Goal: Task Accomplishment & Management: Complete application form

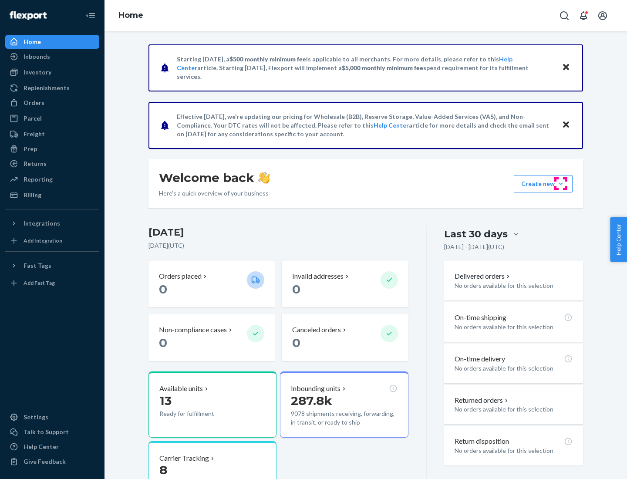
click at [561, 184] on button "Create new Create new inbound Create new order Create new product" at bounding box center [543, 183] width 59 height 17
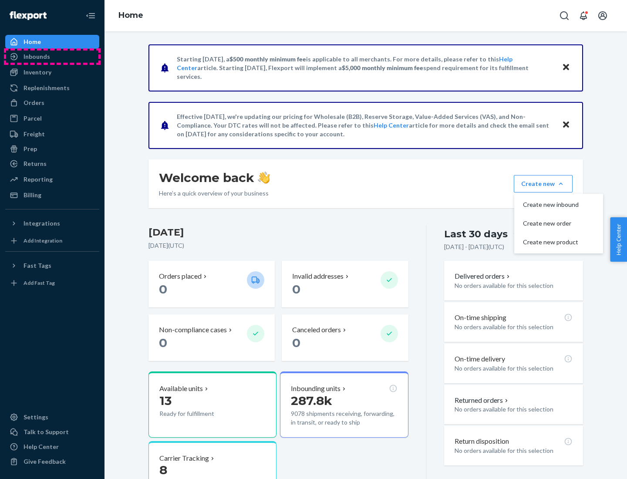
click at [52, 57] on div "Inbounds" at bounding box center [52, 57] width 92 height 12
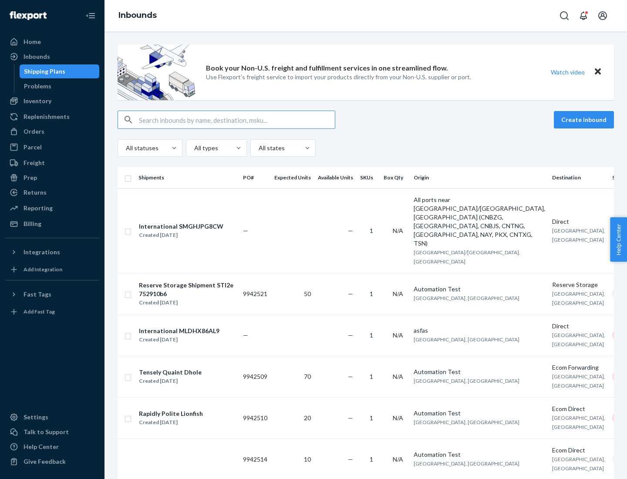
click at [585, 120] on button "Create inbound" at bounding box center [584, 119] width 60 height 17
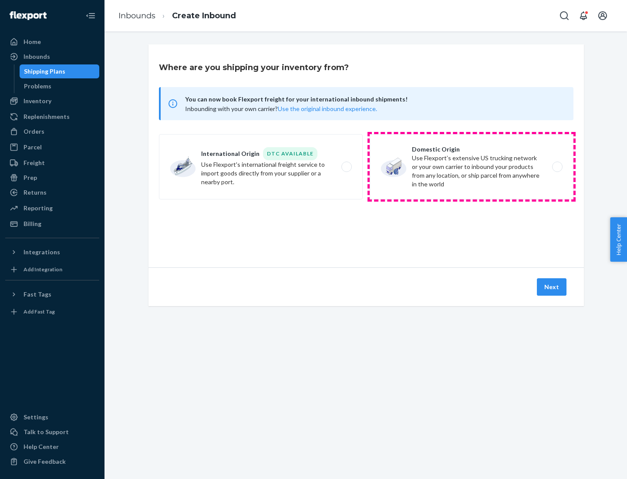
click at [472, 167] on label "Domestic Origin Use Flexport’s extensive US trucking network or your own carrie…" at bounding box center [472, 166] width 204 height 65
click at [557, 167] on input "Domestic Origin Use Flexport’s extensive US trucking network or your own carrie…" at bounding box center [560, 167] width 6 height 6
radio input "true"
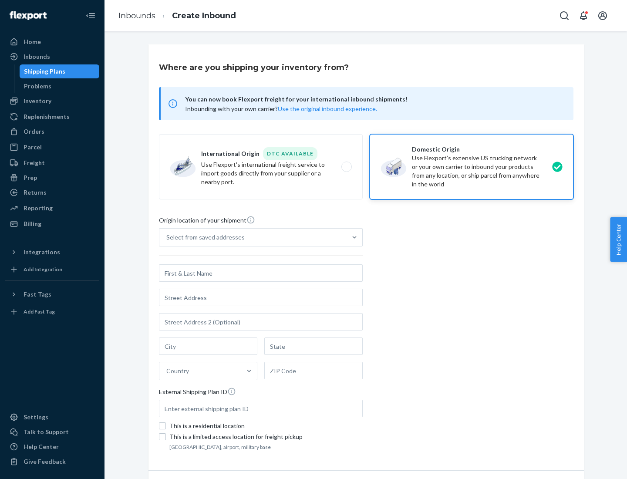
click at [203, 237] on div "Select from saved addresses" at bounding box center [205, 237] width 78 height 9
click at [167, 237] on input "Select from saved addresses" at bounding box center [166, 237] width 1 height 9
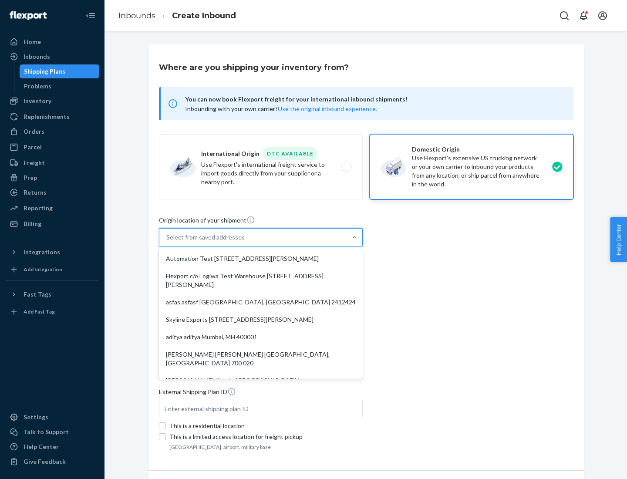
scroll to position [3, 0]
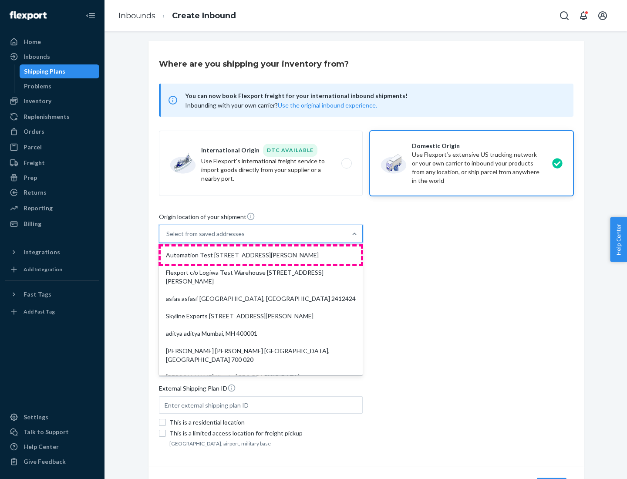
click at [261, 255] on div "Automation Test [STREET_ADDRESS][PERSON_NAME]" at bounding box center [261, 255] width 200 height 17
click at [167, 238] on input "option Automation Test [STREET_ADDRESS][PERSON_NAME]. 9 results available. Use …" at bounding box center [166, 234] width 1 height 9
type input "Automation Test"
type input "9th Floor"
type input "[GEOGRAPHIC_DATA]"
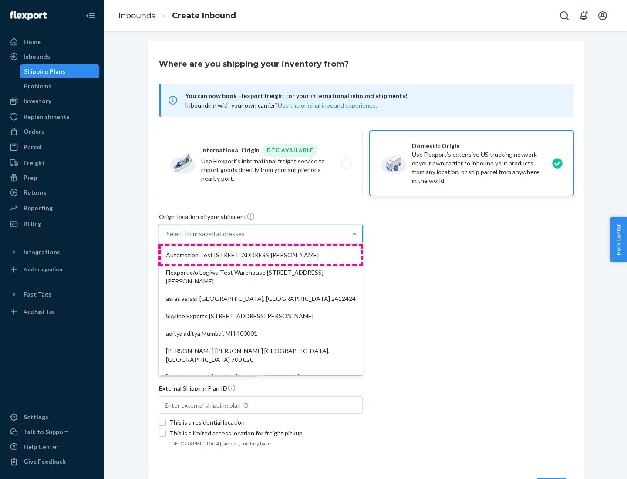
type input "CA"
type input "94104"
type input "[STREET_ADDRESS][PERSON_NAME]"
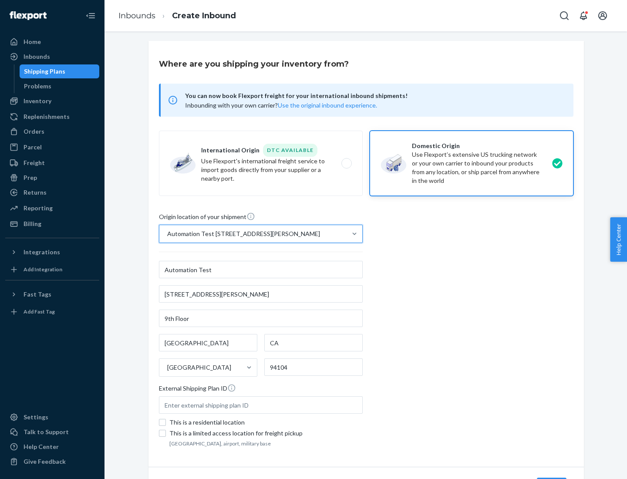
scroll to position [51, 0]
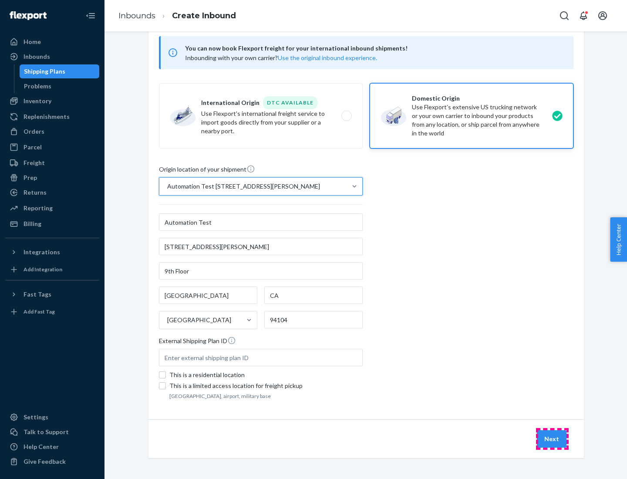
click at [552, 439] on button "Next" at bounding box center [552, 438] width 30 height 17
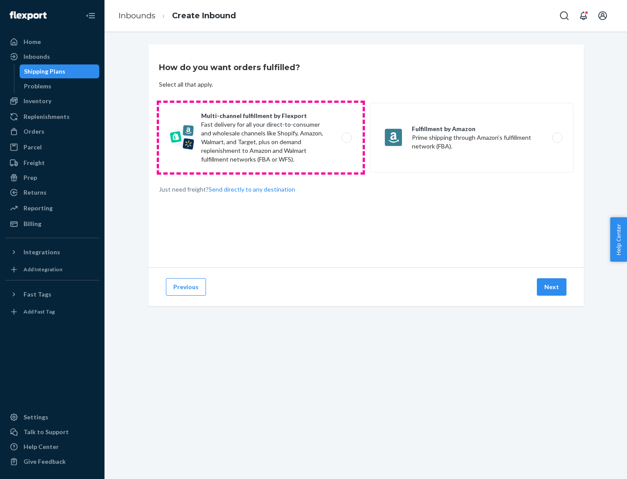
click at [261, 138] on label "Multi-channel fulfillment by Flexport Fast delivery for all your direct-to-cons…" at bounding box center [261, 138] width 204 height 70
click at [346, 138] on input "Multi-channel fulfillment by Flexport Fast delivery for all your direct-to-cons…" at bounding box center [349, 138] width 6 height 6
radio input "true"
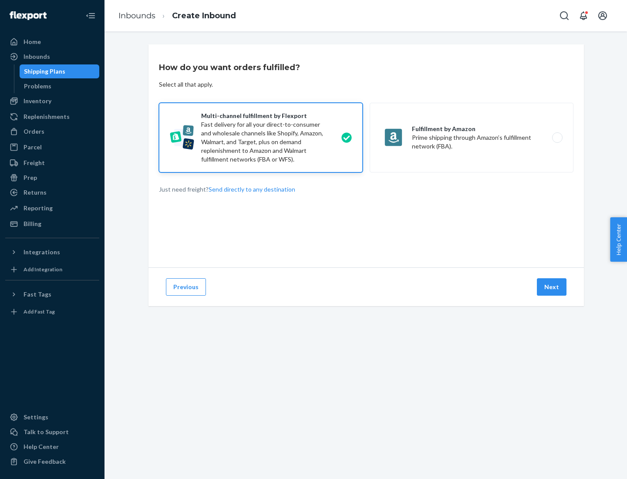
click at [552, 287] on button "Next" at bounding box center [552, 286] width 30 height 17
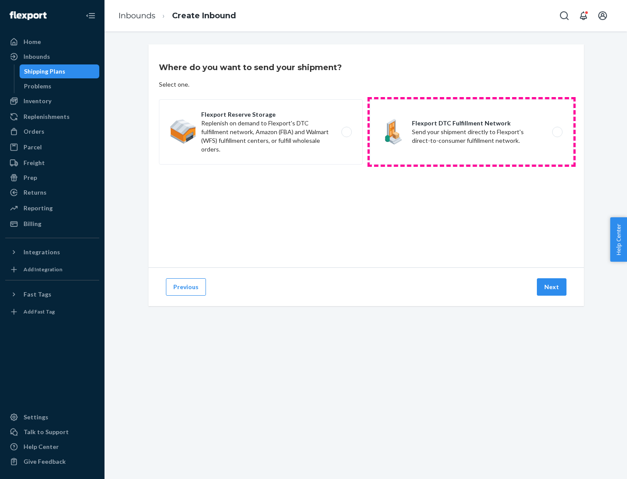
click at [472, 132] on label "Flexport DTC Fulfillment Network Send your shipment directly to Flexport's dire…" at bounding box center [472, 131] width 204 height 65
click at [557, 132] on input "Flexport DTC Fulfillment Network Send your shipment directly to Flexport's dire…" at bounding box center [560, 132] width 6 height 6
radio input "true"
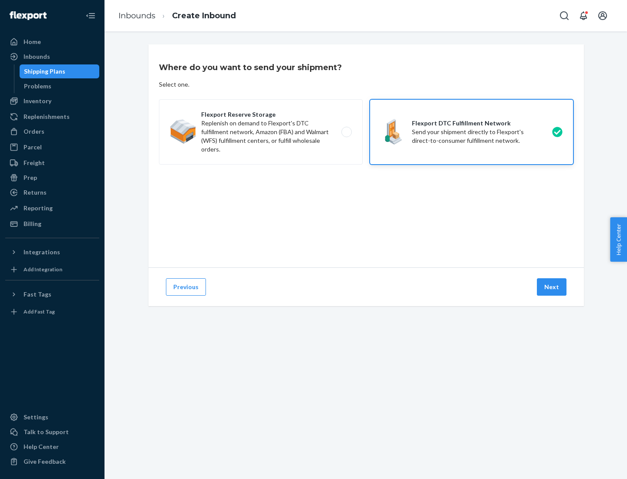
click at [552, 287] on button "Next" at bounding box center [552, 286] width 30 height 17
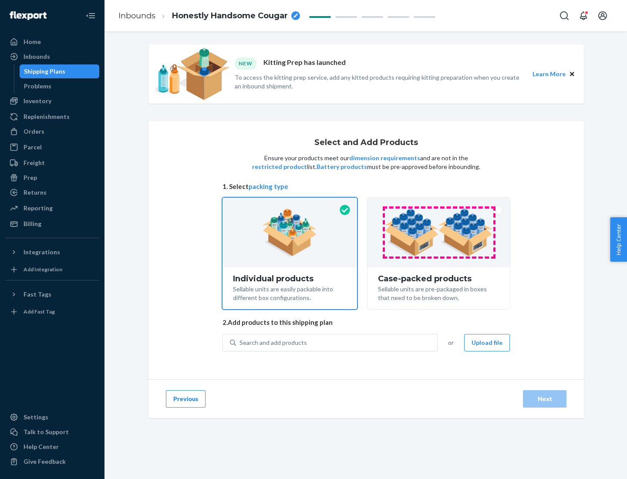
click at [439, 233] on img at bounding box center [439, 233] width 108 height 48
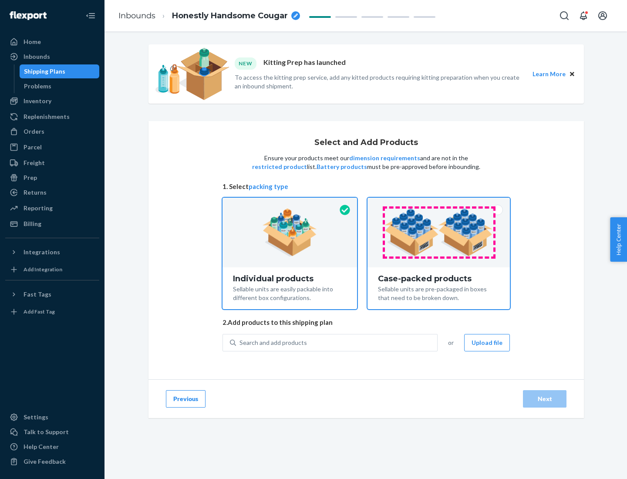
click at [439, 203] on input "Case-packed products Sellable units are pre-packaged in boxes that need to be b…" at bounding box center [439, 201] width 6 height 6
radio input "true"
radio input "false"
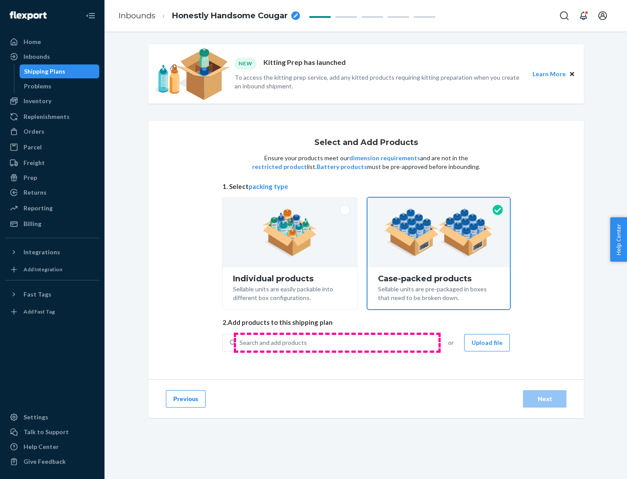
click at [337, 342] on div "Search and add products" at bounding box center [336, 343] width 201 height 16
click at [240, 342] on input "Search and add products" at bounding box center [240, 342] width 1 height 9
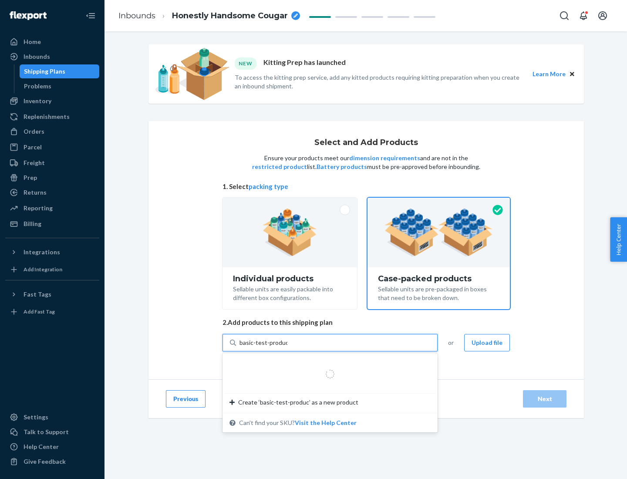
type input "basic-test-product-1"
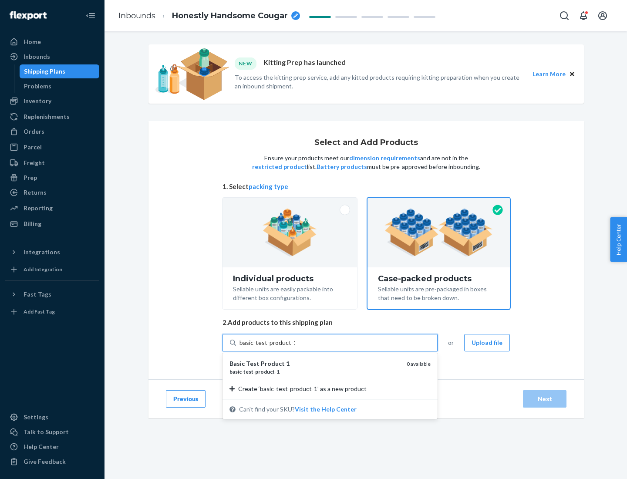
click at [315, 372] on div "basic - test - product - 1" at bounding box center [315, 371] width 170 height 7
click at [295, 347] on input "basic-test-product-1" at bounding box center [268, 342] width 56 height 9
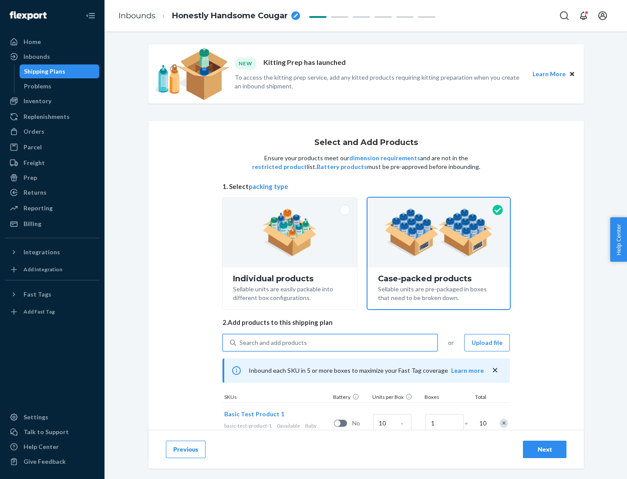
scroll to position [31, 0]
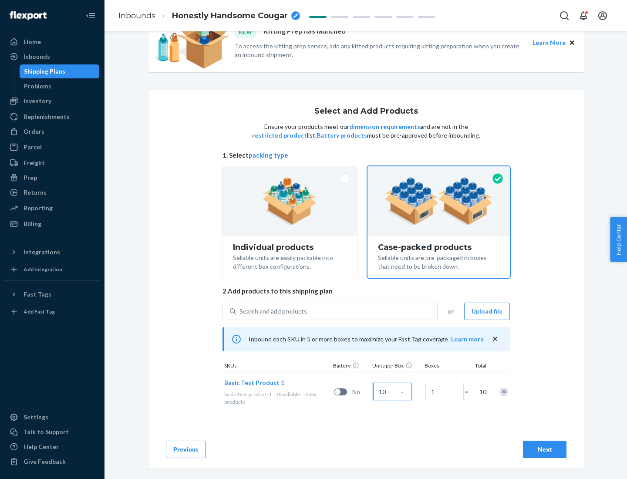
type input "10"
type input "7"
click at [545, 450] on div "Next" at bounding box center [545, 449] width 29 height 9
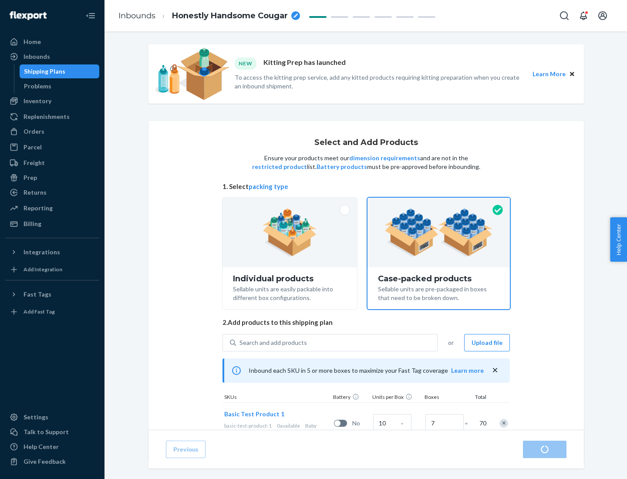
radio input "true"
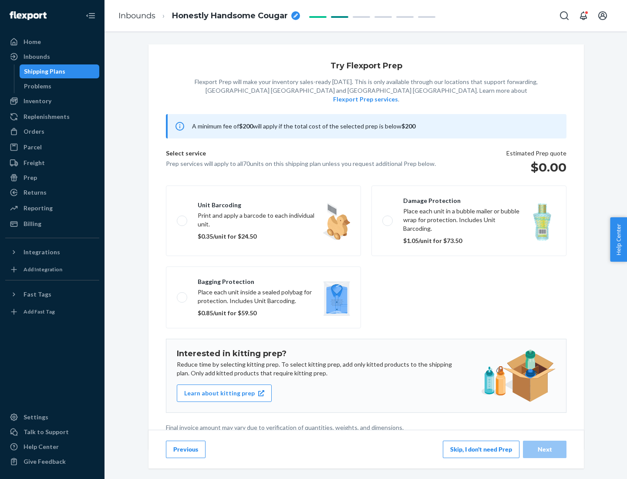
scroll to position [2, 0]
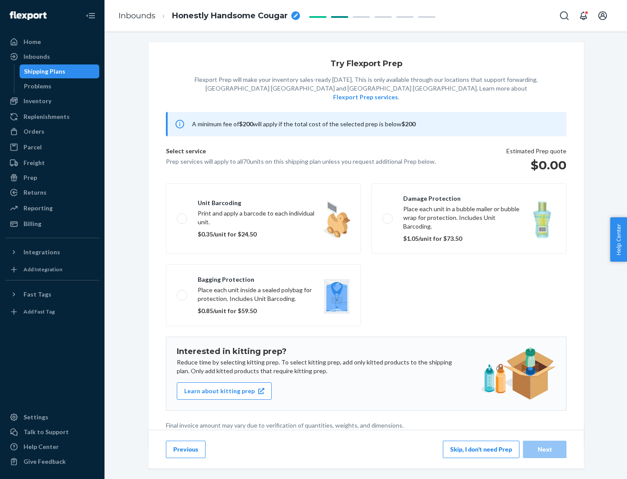
click at [264, 277] on label "Bagging protection Place each unit inside a sealed polybag for protection. Incl…" at bounding box center [263, 295] width 195 height 62
click at [183, 292] on input "Bagging protection Place each unit inside a sealed polybag for protection. Incl…" at bounding box center [180, 295] width 6 height 6
checkbox input "true"
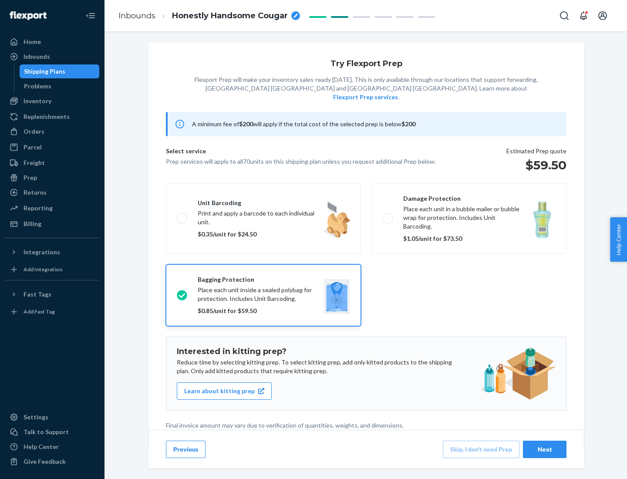
click at [545, 449] on div "Next" at bounding box center [545, 449] width 29 height 9
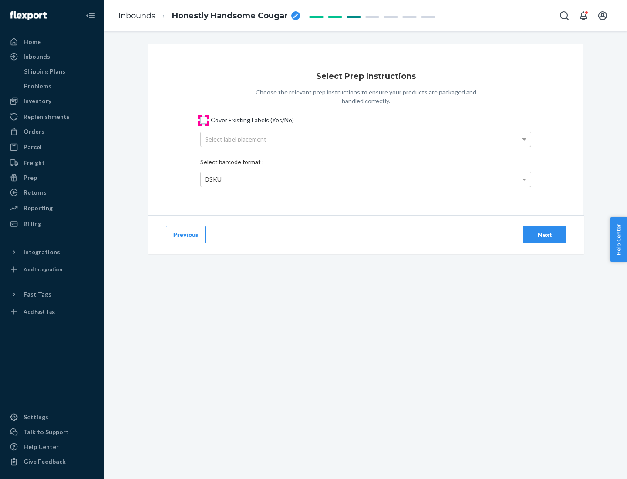
click at [204, 120] on input "Cover Existing Labels (Yes/No)" at bounding box center [203, 120] width 7 height 7
checkbox input "true"
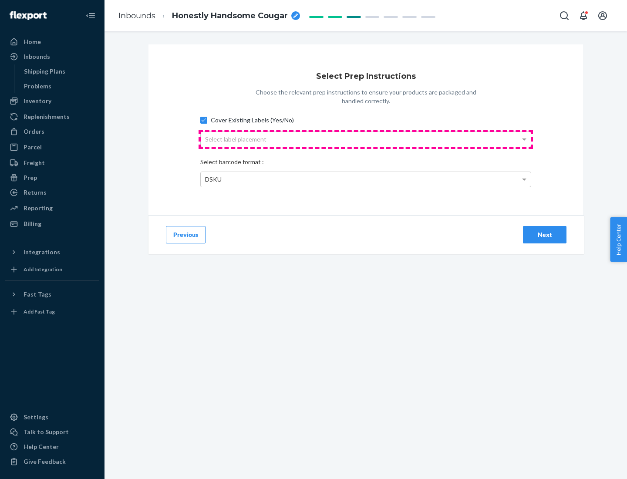
click at [366, 139] on div "Select label placement" at bounding box center [366, 139] width 330 height 15
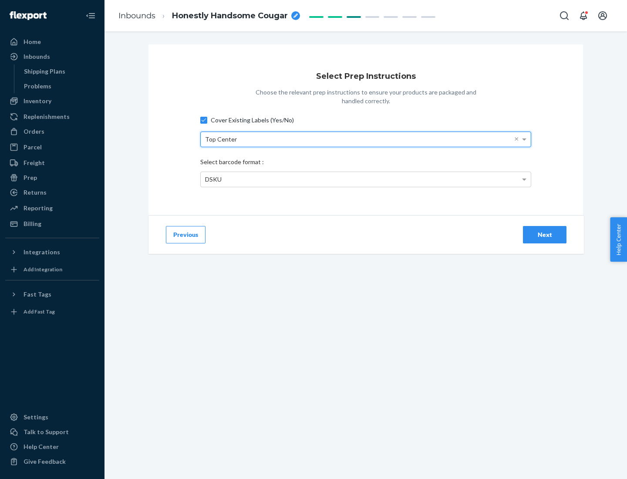
click at [366, 179] on div "DSKU" at bounding box center [366, 179] width 330 height 15
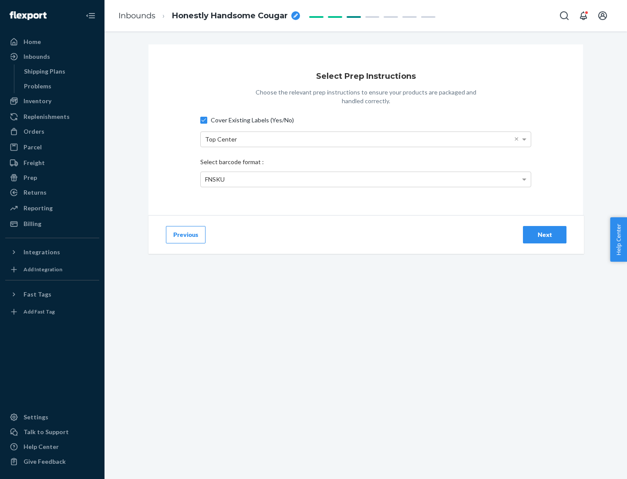
click at [545, 234] on div "Next" at bounding box center [545, 234] width 29 height 9
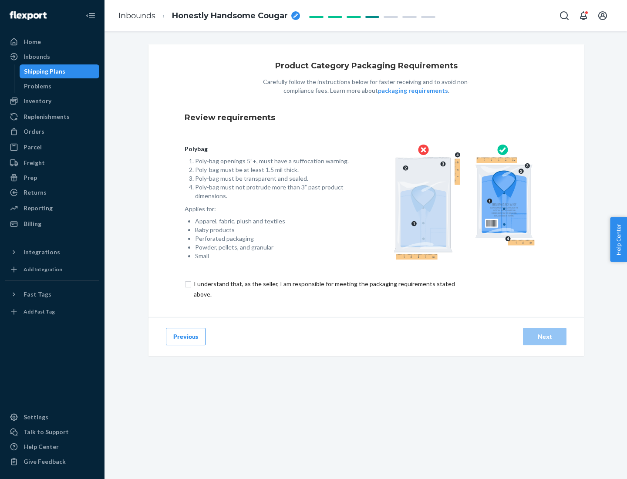
click at [324, 289] on input "checkbox" at bounding box center [330, 289] width 290 height 21
checkbox input "true"
click at [545, 336] on div "Next" at bounding box center [545, 336] width 29 height 9
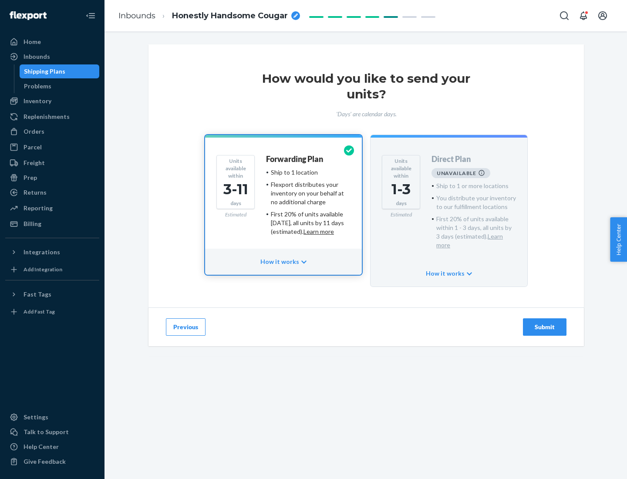
click at [295, 159] on h4 "Forwarding Plan" at bounding box center [294, 159] width 57 height 9
click at [545, 323] on div "Submit" at bounding box center [545, 327] width 29 height 9
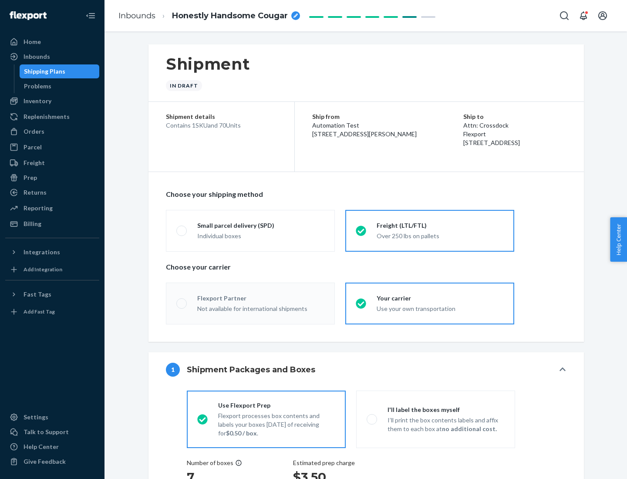
radio input "true"
radio input "false"
radio input "true"
radio input "false"
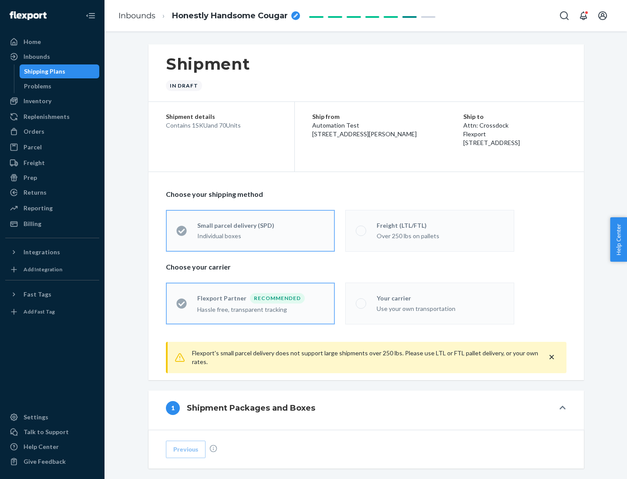
click at [430, 230] on div "Over 250 lbs on pallets" at bounding box center [440, 235] width 127 height 10
click at [362, 230] on input "Freight (LTL/FTL) Over 250 lbs on pallets" at bounding box center [359, 231] width 6 height 6
radio input "true"
radio input "false"
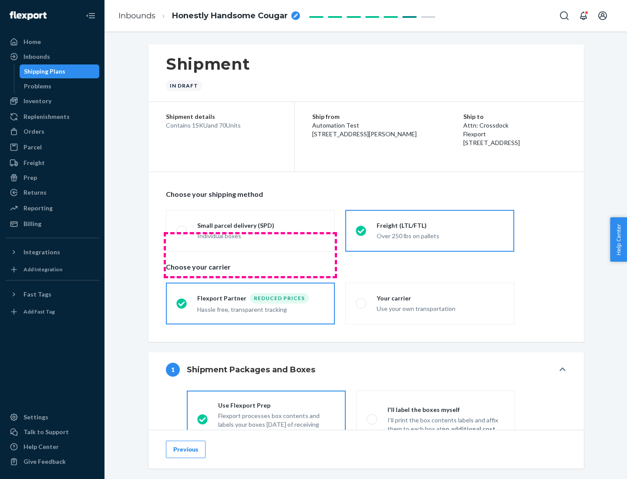
scroll to position [48, 0]
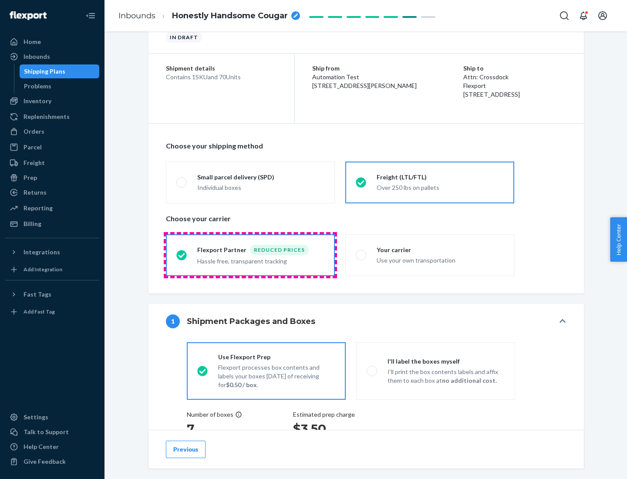
click at [250, 255] on div "Hassle free, transparent tracking" at bounding box center [260, 260] width 127 height 10
click at [182, 255] on input "Flexport Partner Reduced prices Hassle free, transparent tracking" at bounding box center [179, 255] width 6 height 6
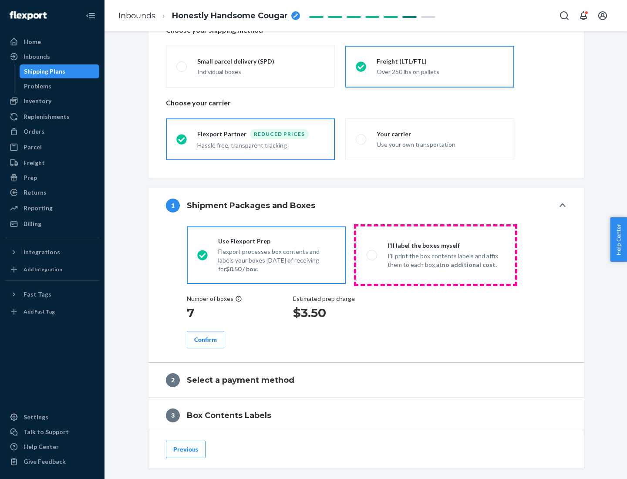
click at [436, 255] on p "I’ll print the box contents labels and affix them to each box at no additional …" at bounding box center [446, 260] width 117 height 17
click at [372, 255] on input "I'll label the boxes myself I’ll print the box contents labels and affix them t…" at bounding box center [370, 255] width 6 height 6
radio input "true"
radio input "false"
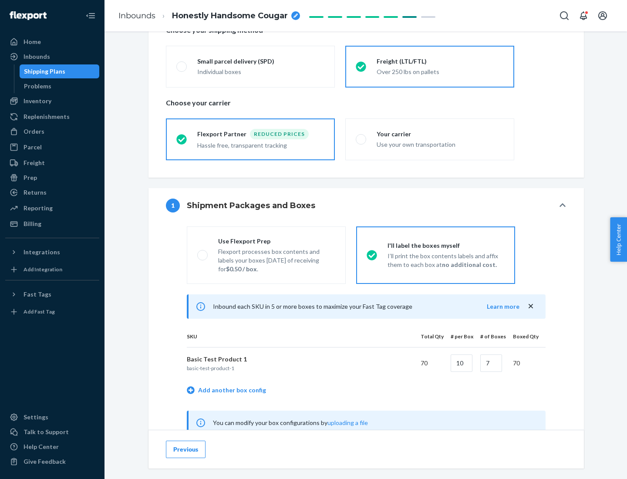
scroll to position [272, 0]
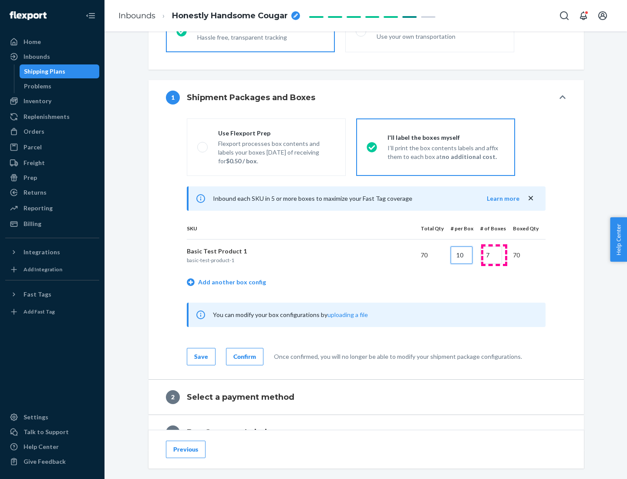
type input "10"
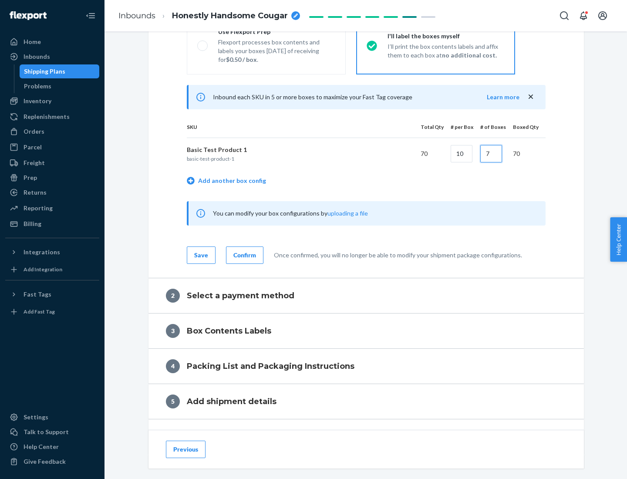
type input "7"
click at [244, 255] on div "Confirm" at bounding box center [244, 255] width 23 height 9
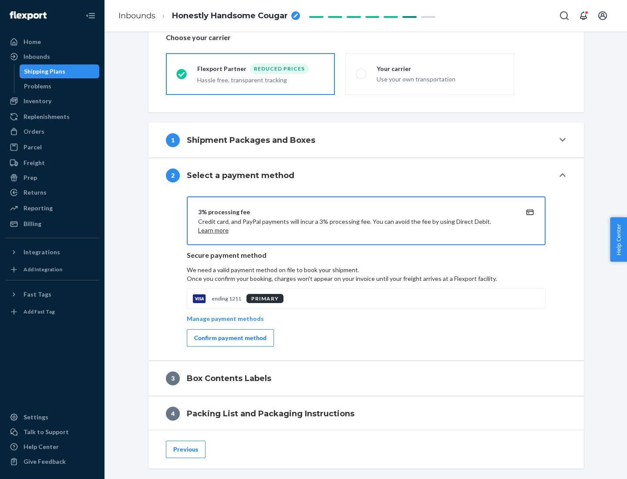
scroll to position [312, 0]
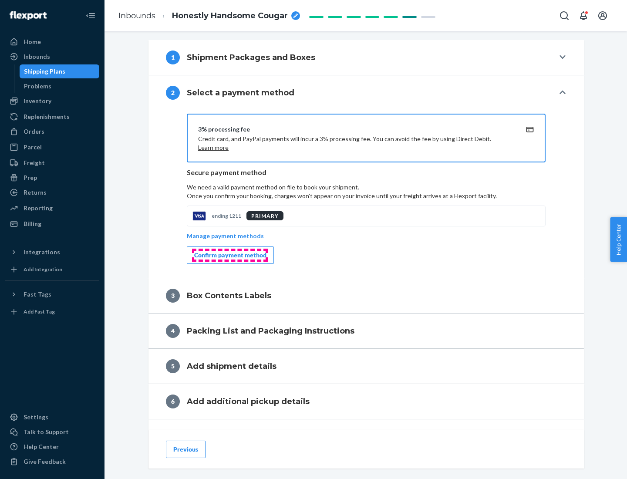
click at [230, 255] on div "Confirm payment method" at bounding box center [230, 255] width 72 height 9
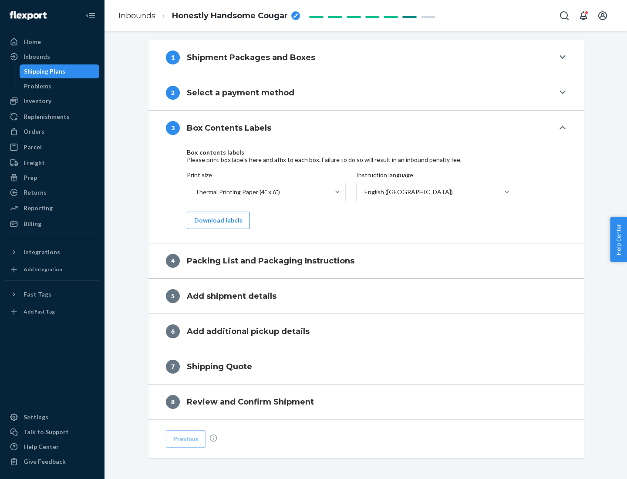
scroll to position [277, 0]
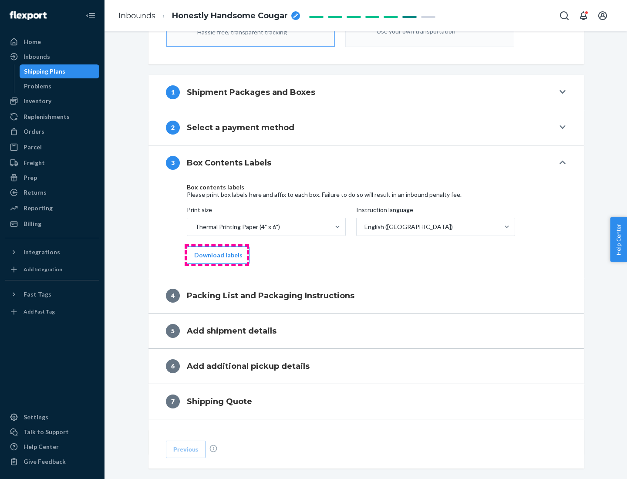
click at [216, 255] on button "Download labels" at bounding box center [218, 255] width 63 height 17
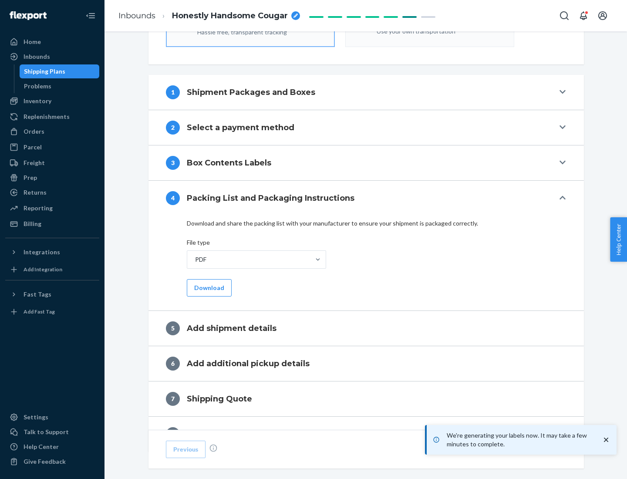
scroll to position [310, 0]
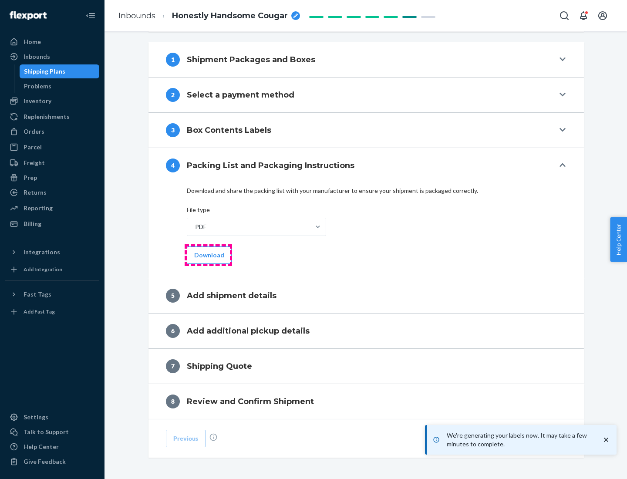
click at [208, 255] on button "Download" at bounding box center [209, 255] width 45 height 17
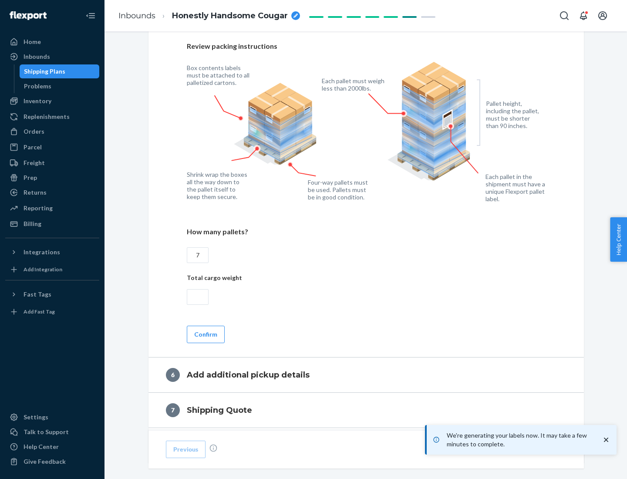
scroll to position [601, 0]
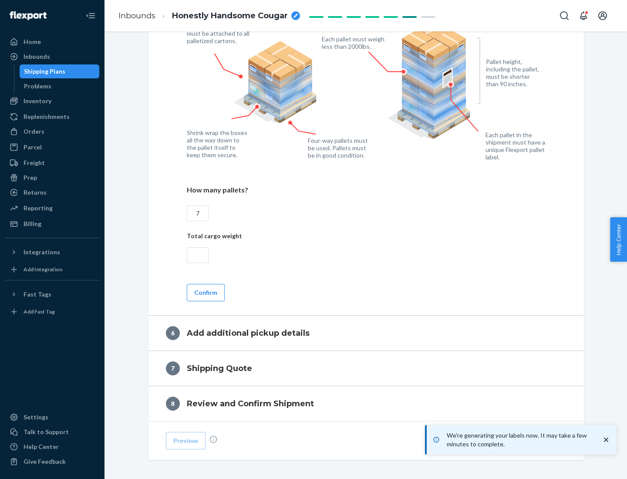
type input "7"
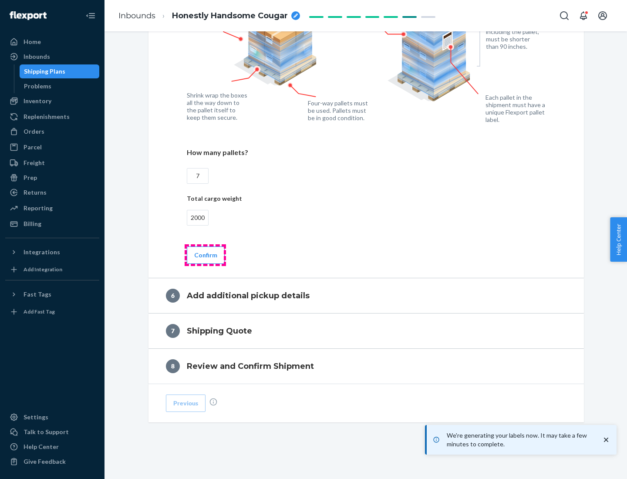
type input "2000"
click at [205, 255] on button "Confirm" at bounding box center [206, 255] width 38 height 17
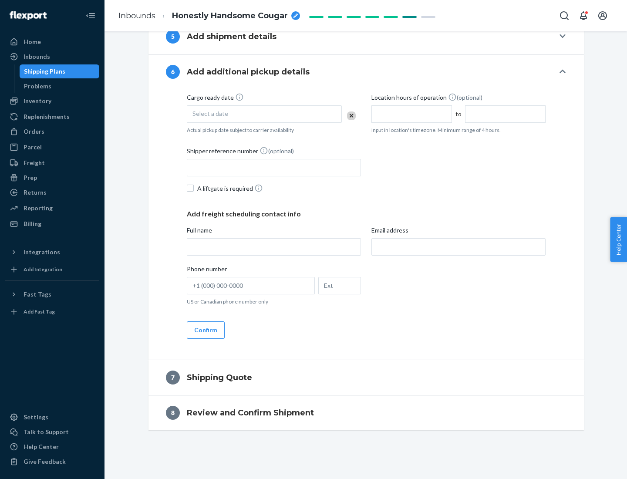
scroll to position [333, 0]
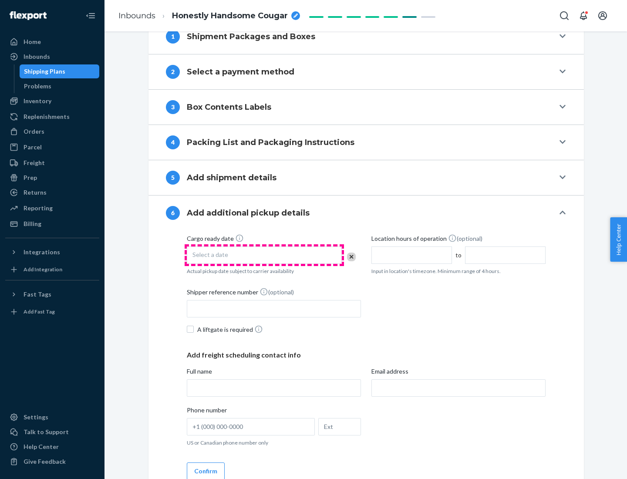
click at [264, 255] on div "Select a date" at bounding box center [264, 255] width 155 height 17
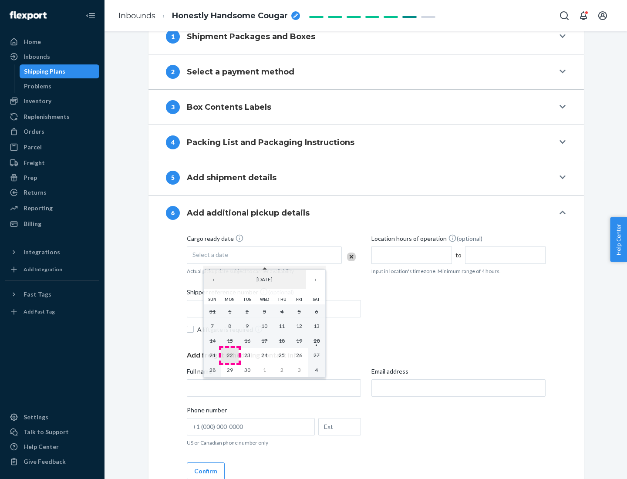
click at [230, 355] on abbr "22" at bounding box center [230, 355] width 6 height 7
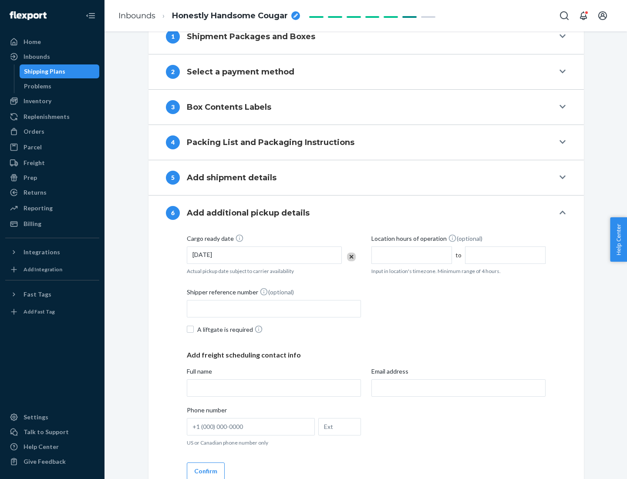
scroll to position [466, 0]
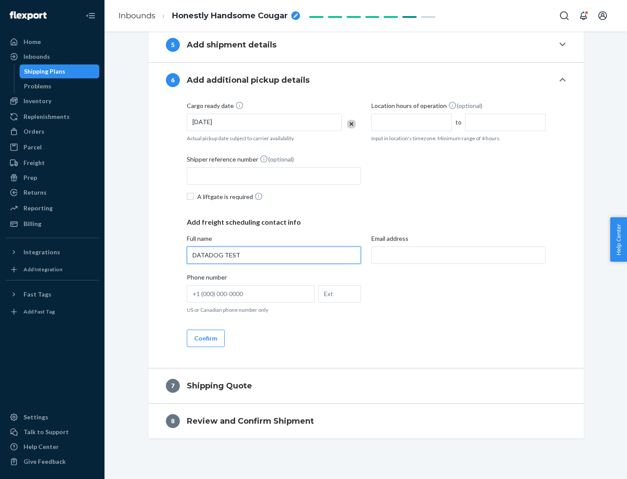
type input "DATADOG TEST"
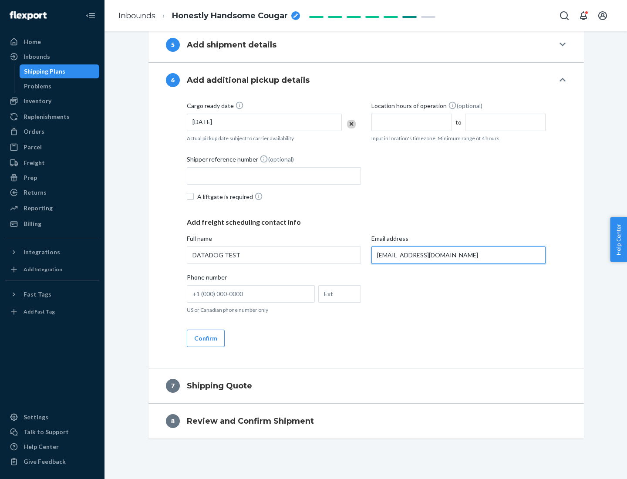
scroll to position [474, 0]
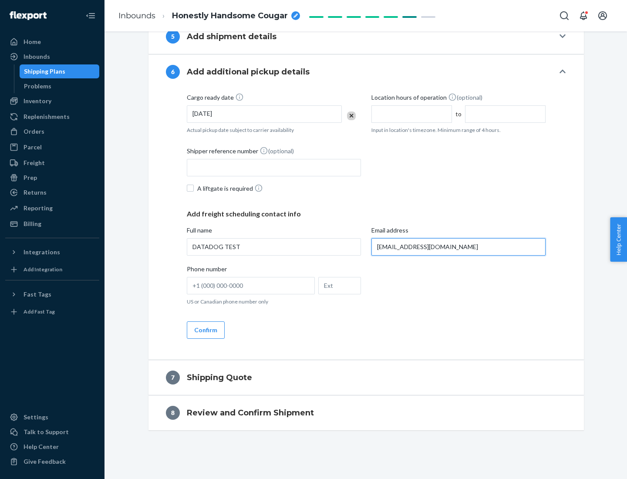
type input "[EMAIL_ADDRESS][DOMAIN_NAME]"
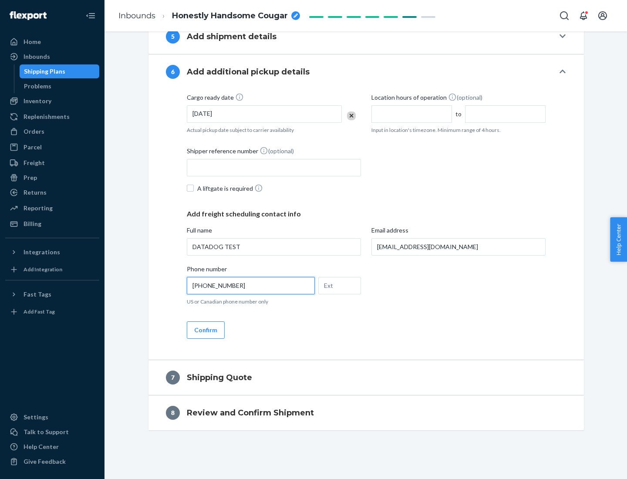
type input "[PHONE_NUMBER]"
click at [205, 330] on button "Confirm" at bounding box center [206, 329] width 38 height 17
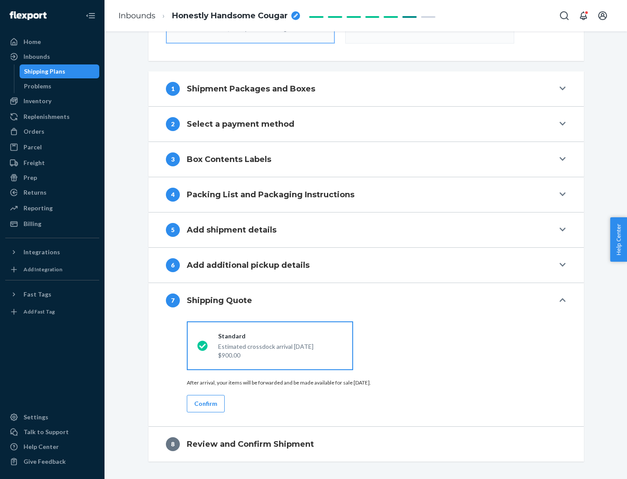
scroll to position [312, 0]
